Goal: Task Accomplishment & Management: Manage account settings

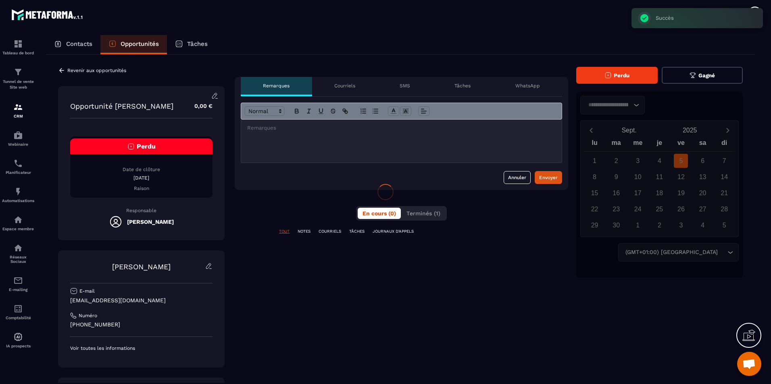
scroll to position [267, 0]
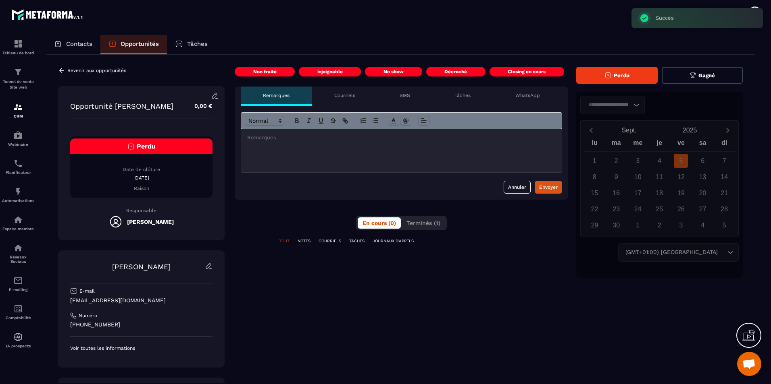
click at [638, 57] on div "Revenir aux opportunités Opportunité [PERSON_NAME] 0,00 € Perdu Date de clôture…" at bounding box center [400, 248] width 708 height 387
click at [625, 73] on span "Perdu" at bounding box center [621, 76] width 16 height 6
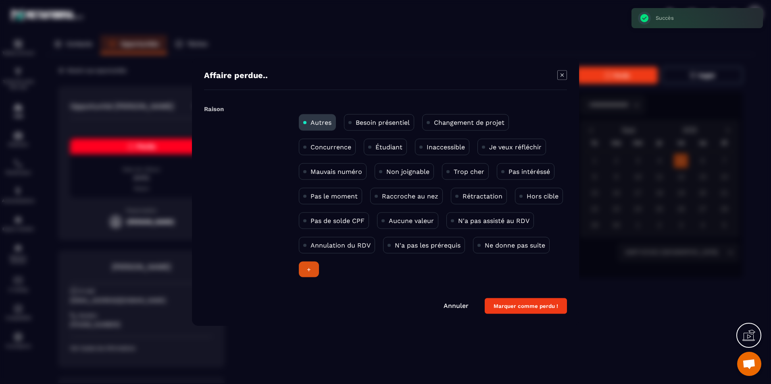
click at [335, 144] on p "Concurrence" at bounding box center [330, 147] width 41 height 8
click at [519, 305] on button "Marquer comme perdu !" at bounding box center [525, 307] width 82 height 16
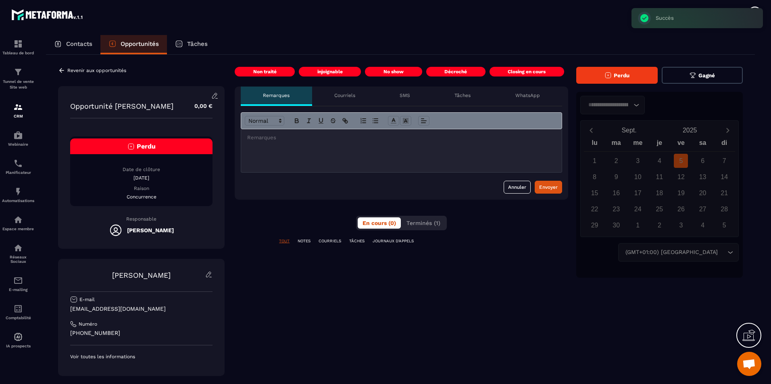
click at [74, 47] on p "Contacts" at bounding box center [79, 43] width 26 height 7
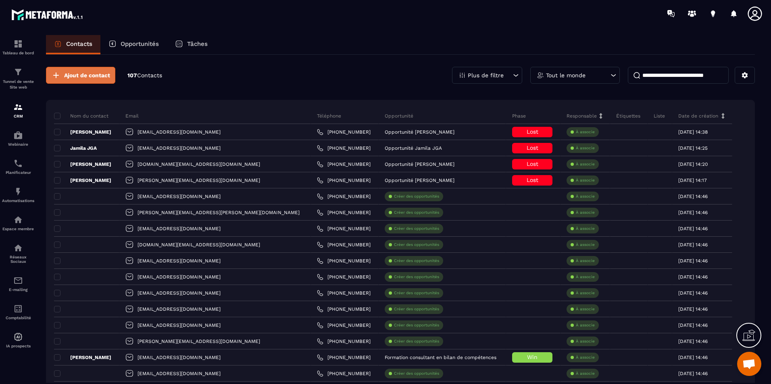
click at [82, 75] on span "Ajout de contact" at bounding box center [87, 75] width 46 height 8
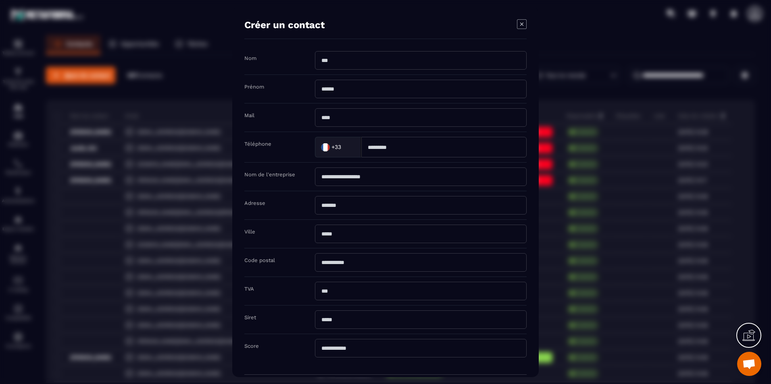
click at [523, 21] on icon "Modal window" at bounding box center [522, 24] width 10 height 10
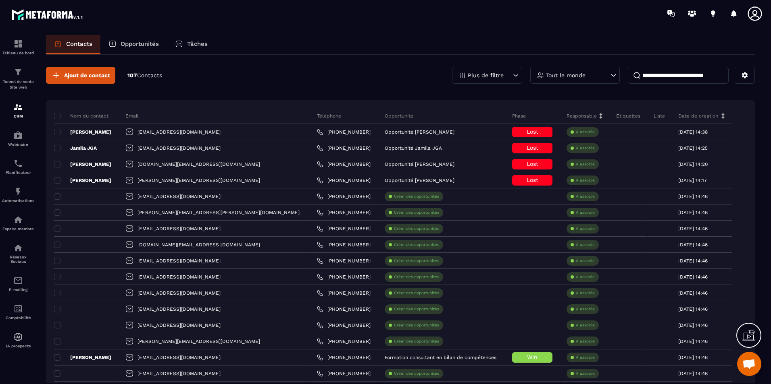
click at [681, 79] on input at bounding box center [677, 75] width 101 height 17
paste input "**********"
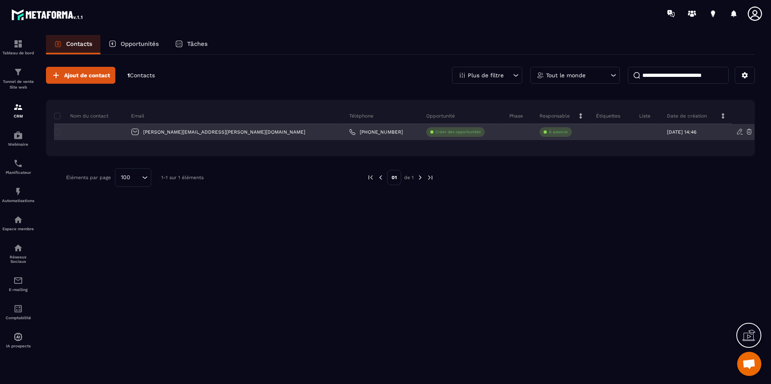
type input "**********"
click at [101, 135] on div at bounding box center [89, 132] width 71 height 16
